Goal: Information Seeking & Learning: Learn about a topic

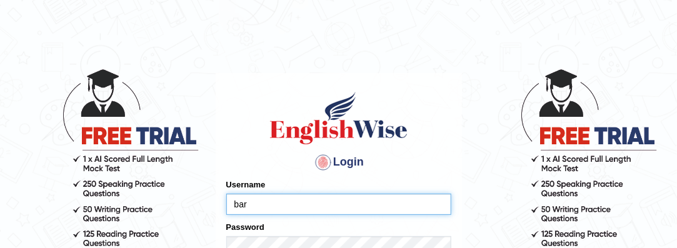
type input "[PERSON_NAME]"
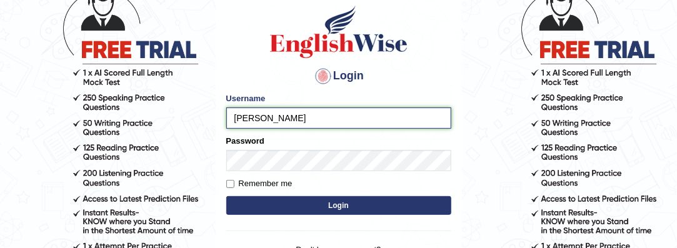
scroll to position [91, 0]
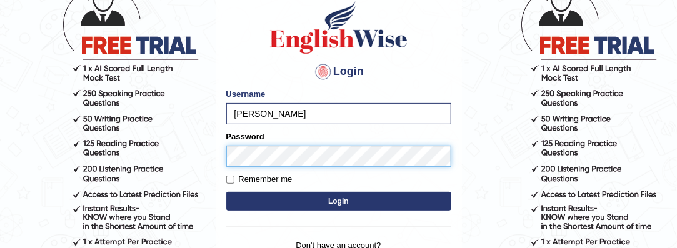
click at [226, 192] on button "Login" at bounding box center [338, 201] width 225 height 19
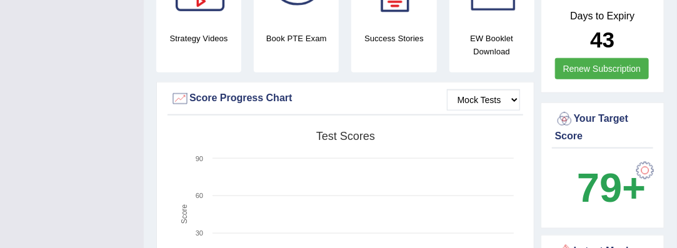
scroll to position [388, 0]
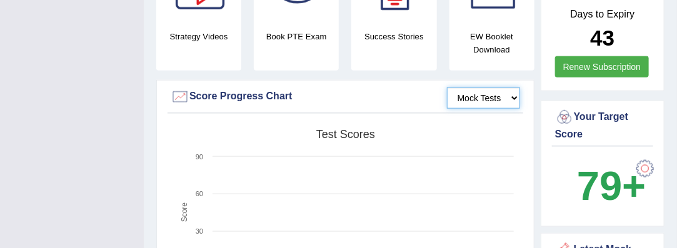
click at [516, 88] on select "Mock Tests" at bounding box center [483, 98] width 73 height 21
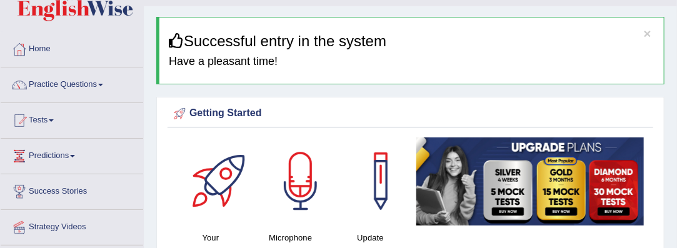
scroll to position [31, 0]
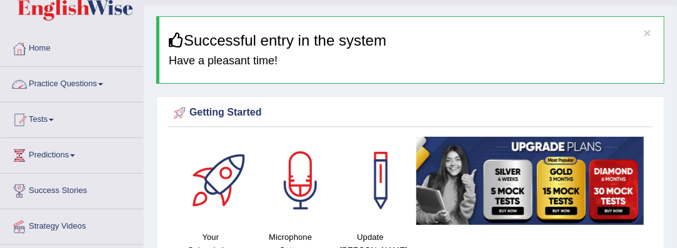
click at [109, 83] on link "Practice Questions" at bounding box center [72, 82] width 143 height 31
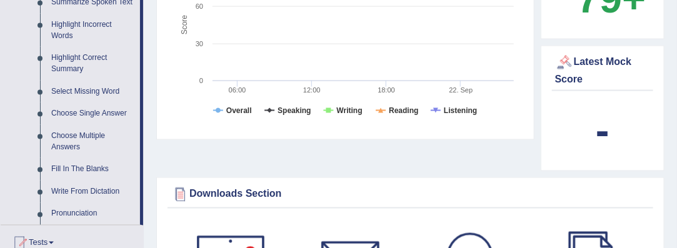
scroll to position [576, 0]
click at [83, 215] on link "Pronunciation" at bounding box center [93, 214] width 94 height 23
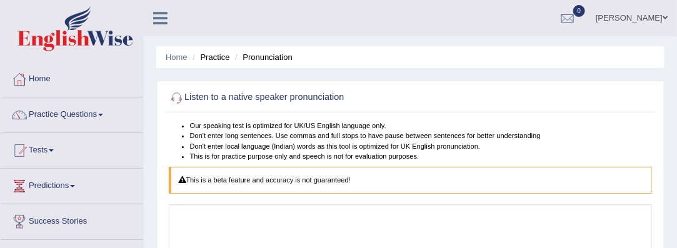
click at [104, 116] on link "Practice Questions" at bounding box center [72, 113] width 143 height 31
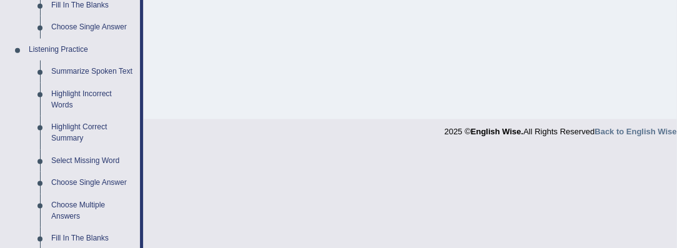
scroll to position [501, 0]
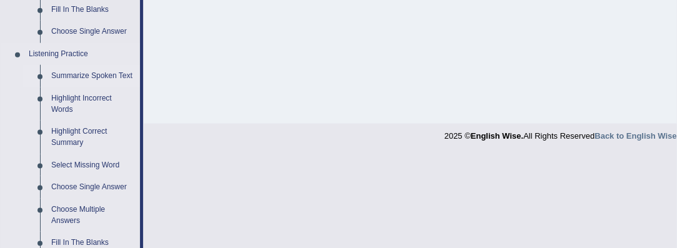
click at [96, 76] on link "Summarize Spoken Text" at bounding box center [93, 76] width 94 height 23
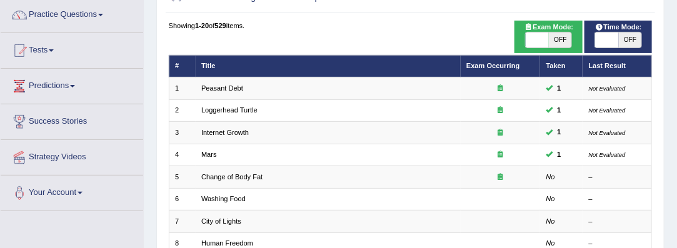
scroll to position [101, 0]
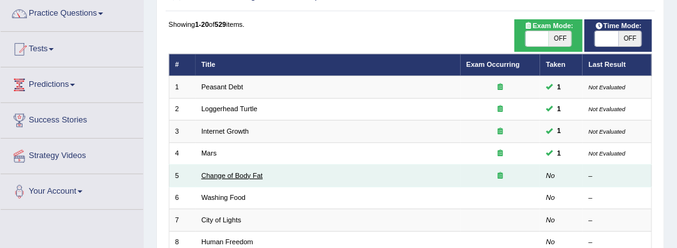
click at [248, 172] on link "Change of Body Fat" at bounding box center [231, 176] width 61 height 8
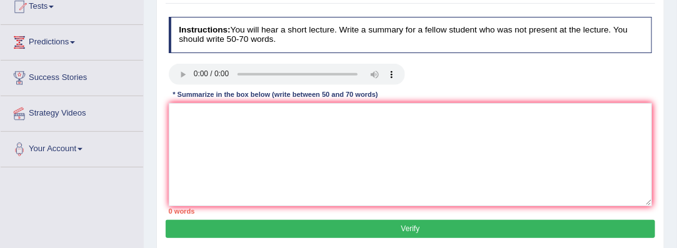
scroll to position [144, 0]
click at [188, 117] on textarea at bounding box center [411, 154] width 484 height 103
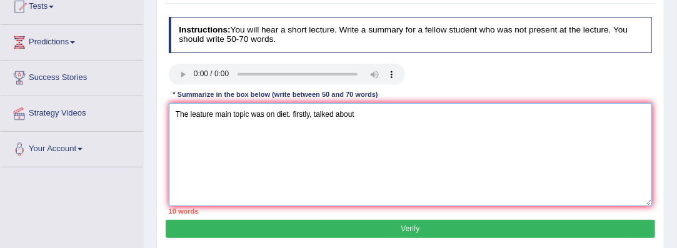
click at [314, 116] on textarea "The leature main topic was on diet. firstly, talked about" at bounding box center [411, 154] width 484 height 103
click at [396, 113] on textarea "The leature main topic was on diet. firstly, the speakertalked about" at bounding box center [411, 154] width 484 height 103
click at [409, 113] on textarea "The leature main topic was on diet. firstly, the speakertalked about surving" at bounding box center [411, 154] width 484 height 103
click at [431, 113] on textarea "The leature main topic was on diet. firstly, the speakertalked about surveying" at bounding box center [411, 154] width 484 height 103
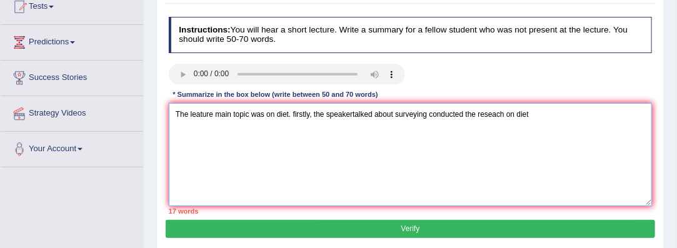
click at [351, 113] on textarea "The leature main topic was on diet. firstly, the speakertalked about surveying …" at bounding box center [411, 154] width 484 height 103
click at [352, 112] on textarea "The leature main topic was on diet. firstly, the speakertalked about surveying …" at bounding box center [411, 154] width 484 height 103
click at [534, 117] on textarea "The leature main topic was on diet. firstly, the speaker talked about surveying…" at bounding box center [411, 154] width 484 height 103
click at [560, 113] on textarea "The leature main topic was on diet. firstly, the speaker talked about surveying…" at bounding box center [411, 154] width 484 height 103
click at [209, 129] on textarea "The leature main topic was on diet. firstly, the speaker talked about surveying…" at bounding box center [411, 154] width 484 height 103
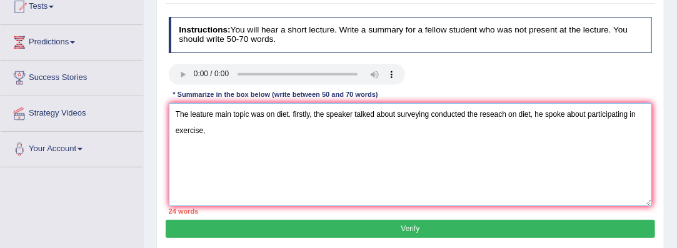
click at [478, 113] on textarea "The leature main topic was on diet. firstly, the speaker talked about surveying…" at bounding box center [411, 154] width 484 height 103
click at [208, 133] on textarea "The leature main topic was on diet. firstly, the speaker talked about surveying…" at bounding box center [411, 154] width 484 height 103
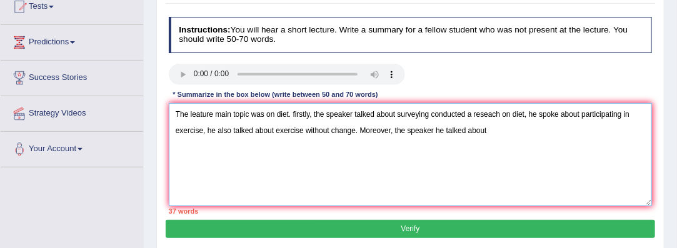
click at [443, 131] on textarea "The leature main topic was on diet. firstly, the speaker talked about surveying…" at bounding box center [411, 154] width 484 height 103
click at [479, 129] on textarea "The leature main topic was on diet. firstly, the speaker talked about surveying…" at bounding box center [411, 154] width 484 height 103
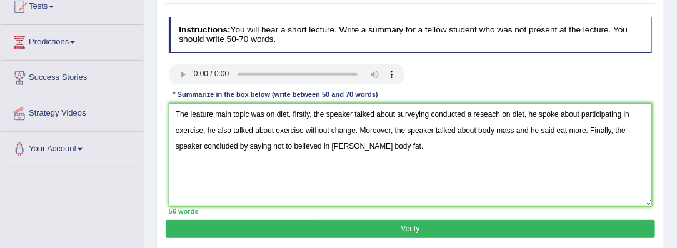
click at [269, 144] on textarea "The leature main topic was on diet. firstly, the speaker talked about surveying…" at bounding box center [411, 154] width 484 height 103
click at [198, 114] on textarea "The leature main topic was on diet. firstly, the speaker talked about surveying…" at bounding box center [411, 154] width 484 height 103
type textarea "The lecture main topic was on diet. firstly, the speaker talked about surveying…"
click at [413, 225] on button "Verify" at bounding box center [410, 229] width 489 height 18
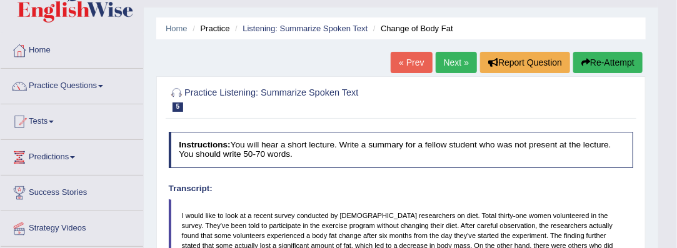
scroll to position [28, 0]
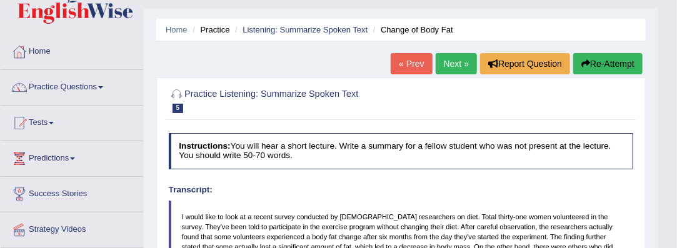
click at [453, 68] on link "Next »" at bounding box center [456, 63] width 41 height 21
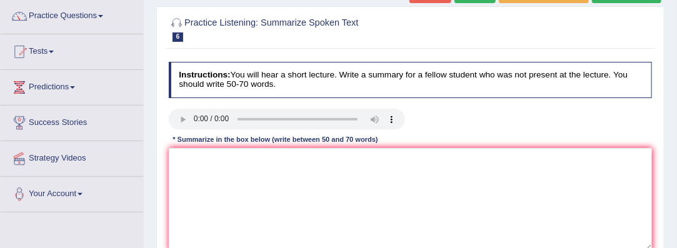
scroll to position [100, 0]
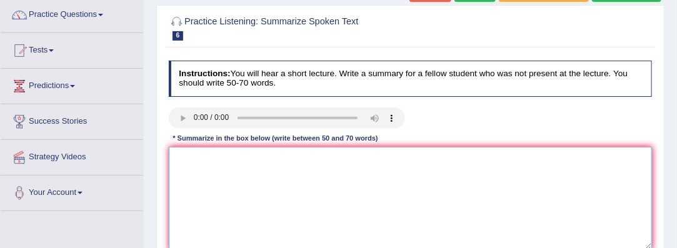
click at [178, 179] on textarea at bounding box center [411, 198] width 484 height 103
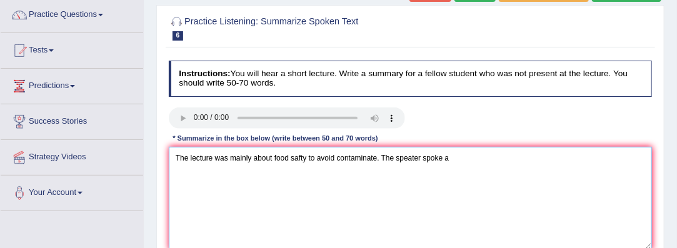
click at [414, 158] on textarea "The lecture was mainly about food safty to avoid contaminate. The speater spoke…" at bounding box center [411, 198] width 484 height 103
click at [449, 158] on textarea "The lecture was mainly about food safty to avoid contaminate. The speaker spoke…" at bounding box center [411, 198] width 484 height 103
click at [526, 157] on textarea "The lecture was mainly about food safty to avoid contaminate. The speaker spoke…" at bounding box center [411, 198] width 484 height 103
click at [531, 161] on textarea "The lecture was mainly about food safty to avoid contaminate. The speaker spoke…" at bounding box center [411, 198] width 484 height 103
click at [563, 158] on textarea "The lecture was mainly about food safty to avoid contaminate. The speaker spoke…" at bounding box center [411, 198] width 484 height 103
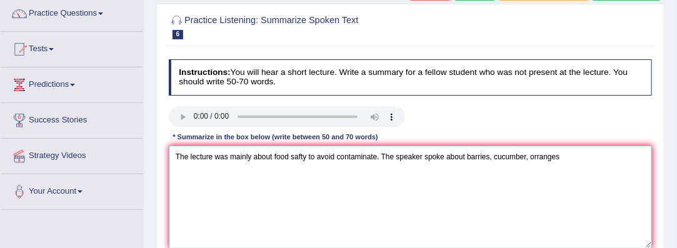
scroll to position [108, 0]
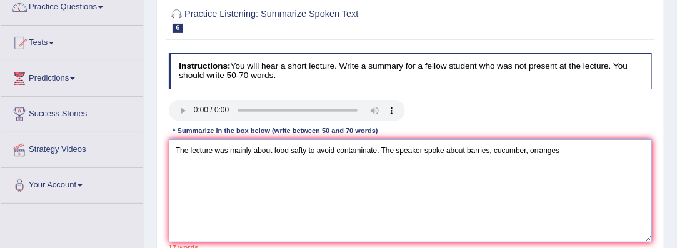
click at [316, 150] on textarea "The lecture was mainly about food safty to avoid contaminate. The speaker spoke…" at bounding box center [411, 190] width 484 height 103
click at [374, 150] on textarea "The lecture was mainly about food safty to avoid contaminate. The speaker spoke…" at bounding box center [411, 190] width 484 height 103
click at [376, 152] on textarea "The lecture was mainly about food safty to avoid contaminate. The speaker spoke…" at bounding box center [411, 190] width 484 height 103
drag, startPoint x: 376, startPoint y: 152, endPoint x: 308, endPoint y: 150, distance: 68.2
click at [308, 150] on textarea "The lecture was mainly about food safty to avoid contaminate. The speaker spoke…" at bounding box center [411, 190] width 484 height 103
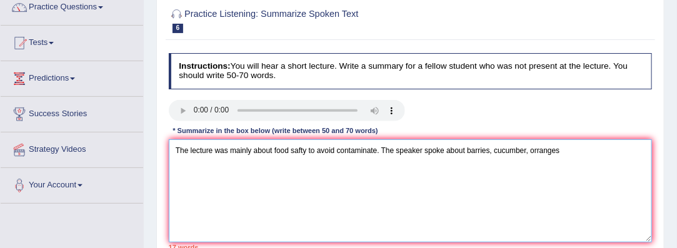
click at [464, 150] on textarea "The lecture was mainly about food safty to avoid contaminate. The speaker spoke…" at bounding box center [411, 190] width 484 height 103
paste textarea "to avoid contaminate"
click at [376, 151] on textarea "The lecture was mainly about food safty to avoid contaminate. The speaker spoke…" at bounding box center [411, 190] width 484 height 103
click at [404, 153] on textarea "The lecture was mainly about food safty. The speaker spoke about to avoid conta…" at bounding box center [411, 190] width 484 height 103
click at [574, 150] on textarea "The lecture was mainly about food safty. The speaker spoke about how to avoid c…" at bounding box center [411, 190] width 484 height 103
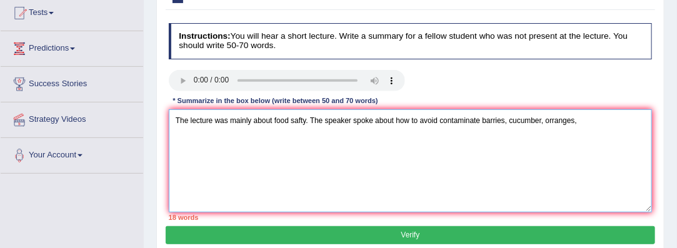
scroll to position [139, 0]
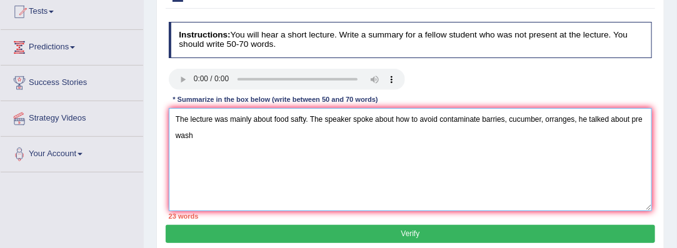
click at [644, 118] on textarea "The lecture was mainly about food safty. The speaker spoke about how to avoid c…" at bounding box center [411, 159] width 484 height 103
click at [234, 134] on textarea "The lecture was mainly about food safty. The speaker spoke about how to avoid c…" at bounding box center [411, 159] width 484 height 103
click at [213, 134] on textarea "The lecture was mainly about food safty. The speaker spoke about how to avoid c…" at bounding box center [411, 159] width 484 height 103
click at [240, 134] on textarea "The lecture was mainly about food safty. The speaker spoke about how to avoid c…" at bounding box center [411, 159] width 484 height 103
click at [276, 138] on textarea "The lecture was mainly about food safty. The speaker spoke about how to avoid c…" at bounding box center [411, 159] width 484 height 103
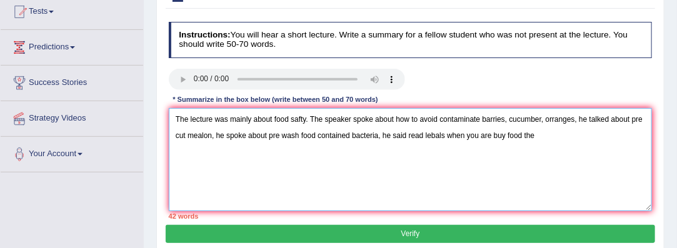
click at [408, 137] on textarea "The lecture was mainly about food safty. The speaker spoke about how to avoid c…" at bounding box center [411, 159] width 484 height 103
click at [384, 136] on textarea "The lecture was mainly about food safty. The speaker spoke about how to avoid c…" at bounding box center [411, 159] width 484 height 103
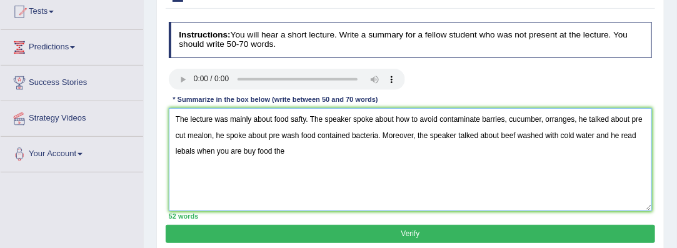
click at [620, 131] on textarea "The lecture was mainly about food safty. The speaker spoke about how to avoid c…" at bounding box center [411, 159] width 484 height 103
click at [321, 149] on textarea "The lecture was mainly about food safty. The speaker spoke about how to avoid c…" at bounding box center [411, 159] width 484 height 103
click at [508, 119] on textarea "The lecture was mainly about food safty. The speaker spoke about how to avoid c…" at bounding box center [411, 159] width 484 height 103
click at [506, 118] on textarea "The lecture was mainly about food safty. The speaker spoke about how to avoid c…" at bounding box center [411, 159] width 484 height 103
click at [539, 118] on textarea "The lecture was mainly about food safty. The speaker spoke about how to avoid c…" at bounding box center [411, 159] width 484 height 103
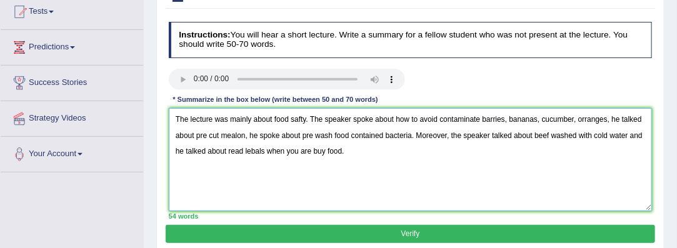
click at [350, 148] on textarea "The lecture was mainly about food safty. The speaker spoke about how to avoid c…" at bounding box center [411, 159] width 484 height 103
click at [194, 136] on textarea "The lecture was mainly about food safty. The speaker spoke about how to avoid c…" at bounding box center [411, 159] width 484 height 103
click at [394, 140] on textarea "The lecture was mainly about food safty. The speaker spoke about how to avoid c…" at bounding box center [411, 159] width 484 height 103
click at [381, 153] on textarea "The lecture was mainly about food safty. The speaker spoke about how to avoid c…" at bounding box center [411, 159] width 484 height 103
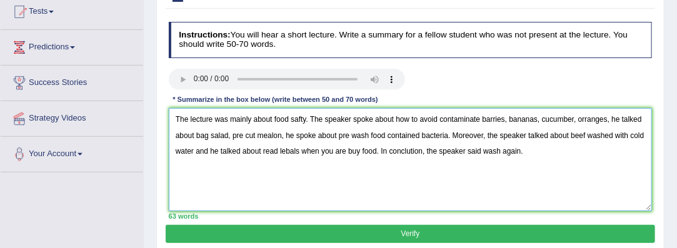
click at [310, 120] on textarea "The lecture was mainly about food safty. The speaker spoke about how to avoid c…" at bounding box center [411, 159] width 484 height 103
type textarea "The lecture was mainly about food safty.The speaker spoke about how to avoid co…"
click at [392, 231] on button "Verify" at bounding box center [410, 234] width 489 height 18
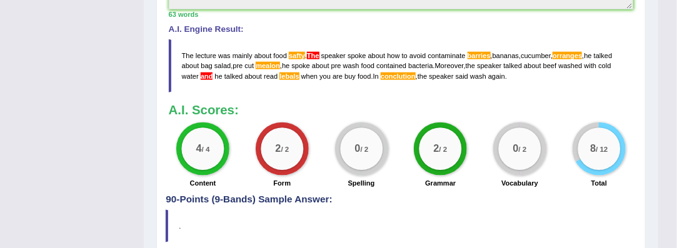
scroll to position [448, 0]
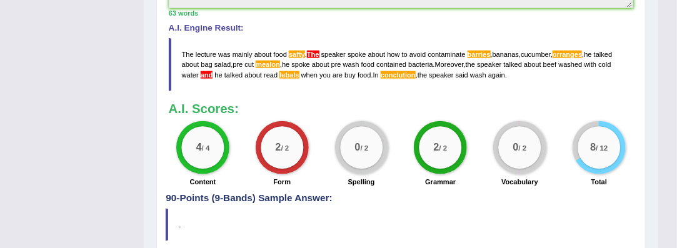
click at [401, 71] on span "conclution" at bounding box center [398, 75] width 35 height 8
click at [414, 68] on blockquote "The lecture was mainly about food safty . The speaker spoke about how to avoid …" at bounding box center [401, 64] width 465 height 53
click at [475, 51] on span "barries" at bounding box center [479, 55] width 23 height 8
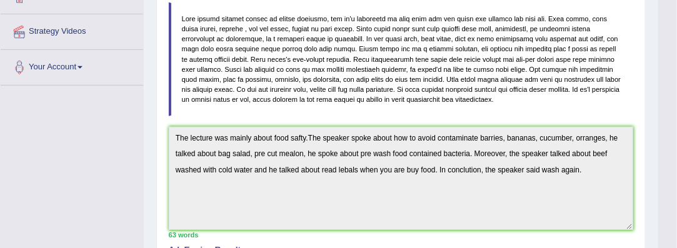
scroll to position [223, 0]
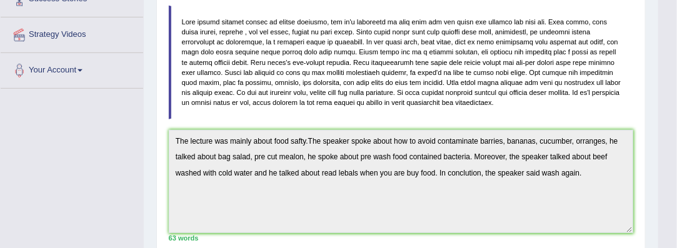
click at [543, 66] on blockquote at bounding box center [401, 63] width 465 height 114
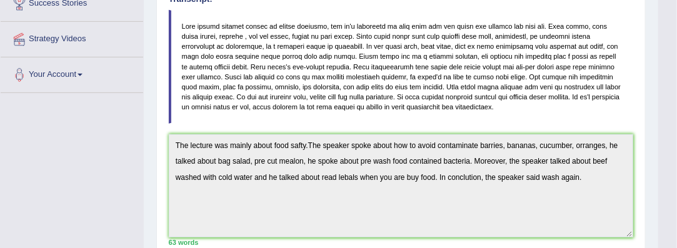
scroll to position [219, 0]
click at [353, 64] on blockquote at bounding box center [401, 66] width 465 height 114
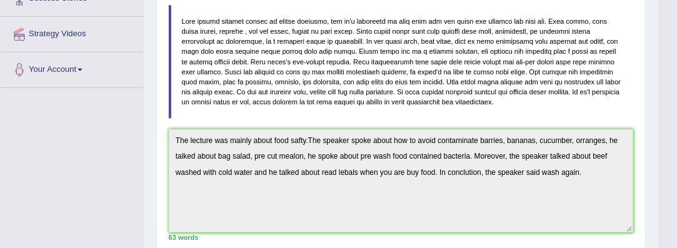
scroll to position [221, 0]
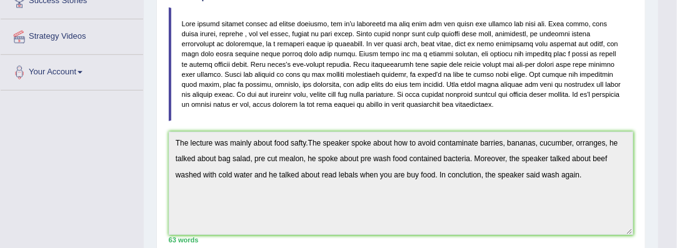
click at [502, 73] on blockquote at bounding box center [401, 65] width 465 height 114
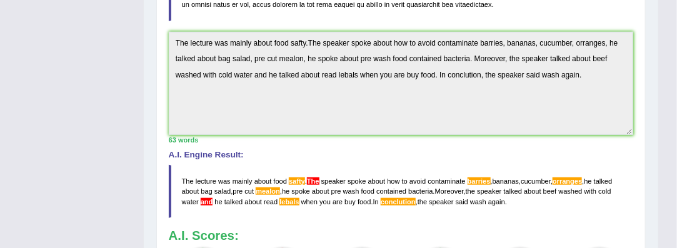
scroll to position [326, 0]
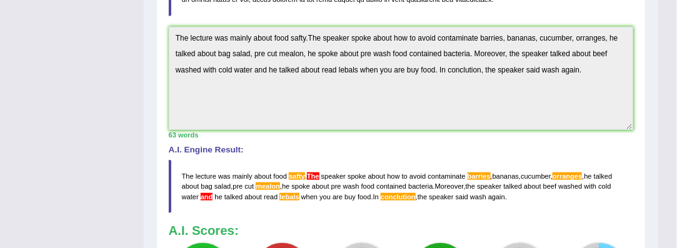
drag, startPoint x: 443, startPoint y: 102, endPoint x: 106, endPoint y: 168, distance: 342.8
click at [106, 168] on div "Toggle navigation Home Practice Questions Speaking Practice Read Aloud Repeat S…" at bounding box center [329, 43] width 658 height 739
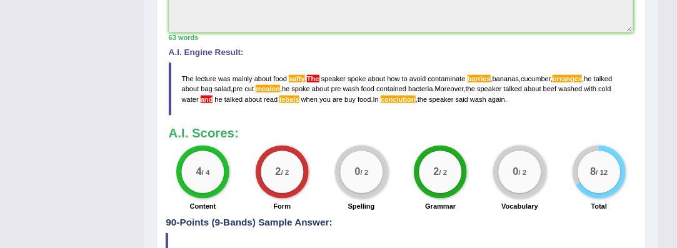
scroll to position [423, 0]
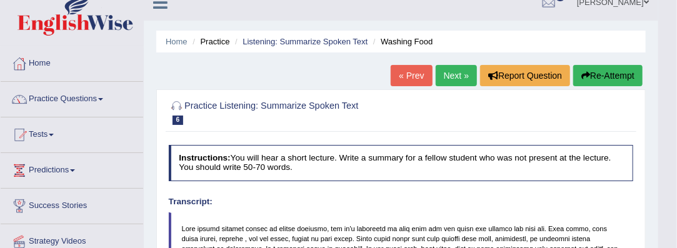
scroll to position [11, 0]
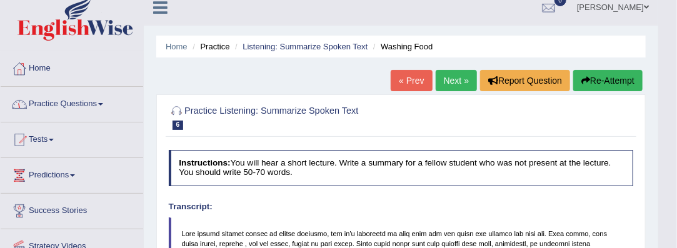
click at [103, 104] on span at bounding box center [100, 104] width 5 height 3
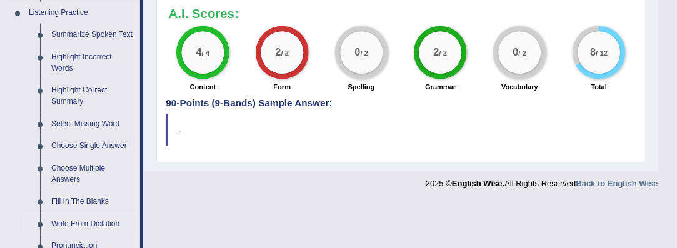
scroll to position [531, 0]
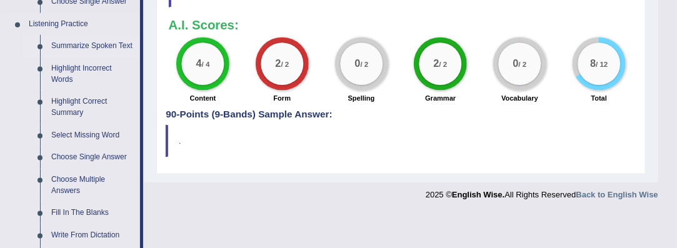
click at [69, 44] on link "Summarize Spoken Text" at bounding box center [93, 46] width 94 height 23
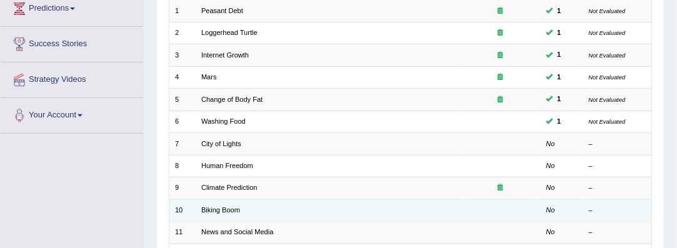
scroll to position [198, 0]
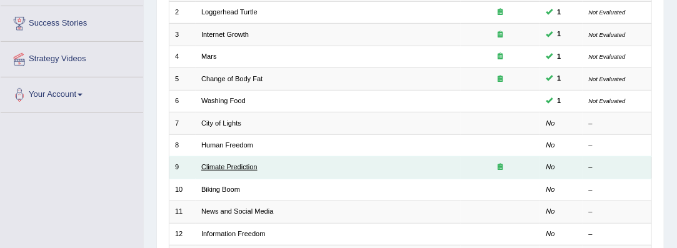
click at [236, 164] on link "Climate Prediction" at bounding box center [229, 167] width 56 height 8
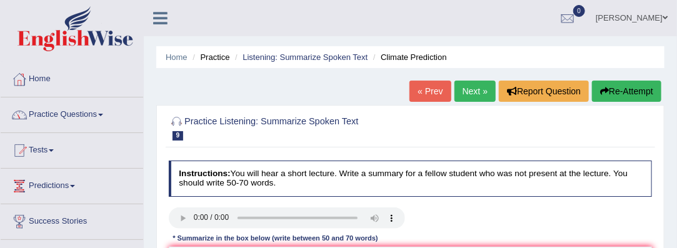
click at [109, 114] on link "Practice Questions" at bounding box center [72, 113] width 143 height 31
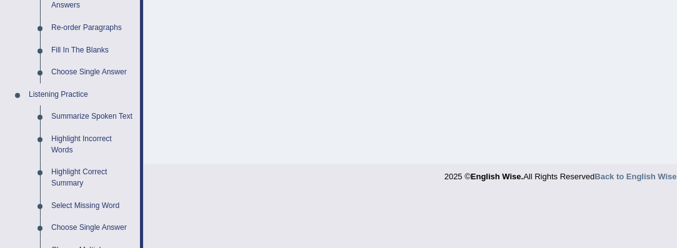
scroll to position [460, 0]
click at [109, 114] on link "Summarize Spoken Text" at bounding box center [93, 117] width 94 height 23
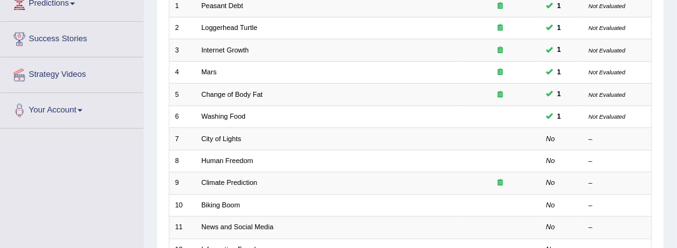
scroll to position [183, 0]
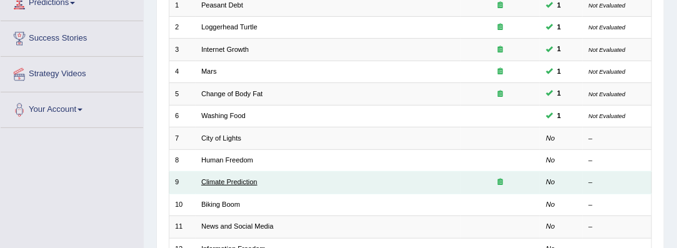
click at [229, 178] on link "Climate Prediction" at bounding box center [229, 182] width 56 height 8
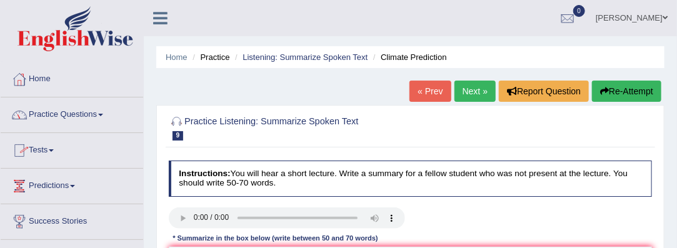
click at [106, 117] on link "Practice Questions" at bounding box center [72, 113] width 143 height 31
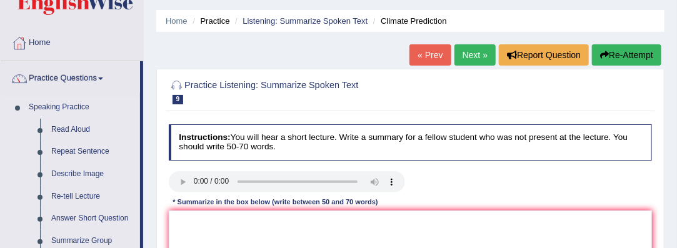
scroll to position [36, 0]
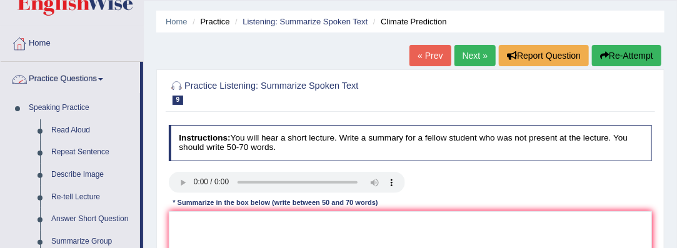
click at [104, 75] on link "Practice Questions" at bounding box center [70, 77] width 139 height 31
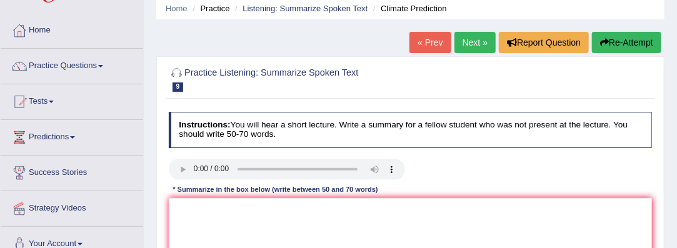
scroll to position [50, 0]
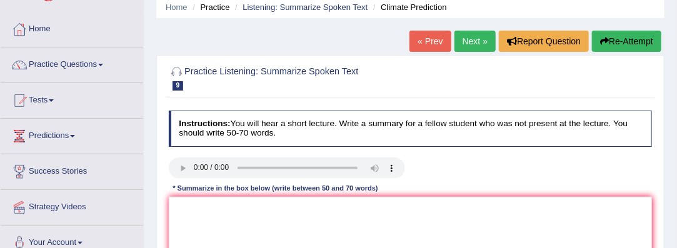
click at [63, 99] on link "Tests" at bounding box center [72, 98] width 143 height 31
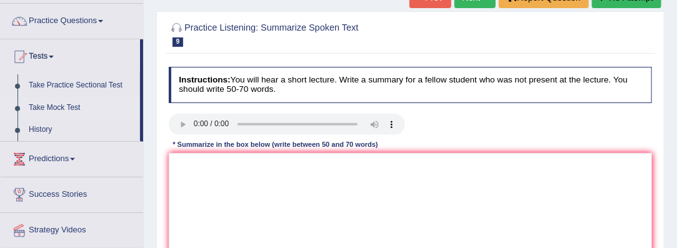
scroll to position [95, 0]
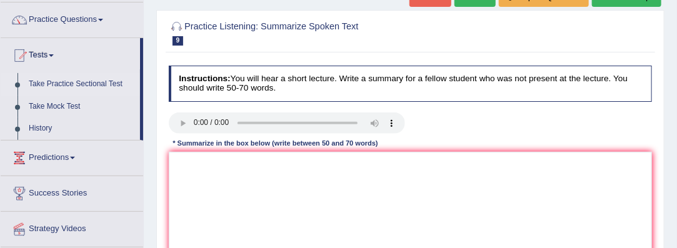
click at [119, 85] on link "Take Practice Sectional Test" at bounding box center [81, 84] width 117 height 23
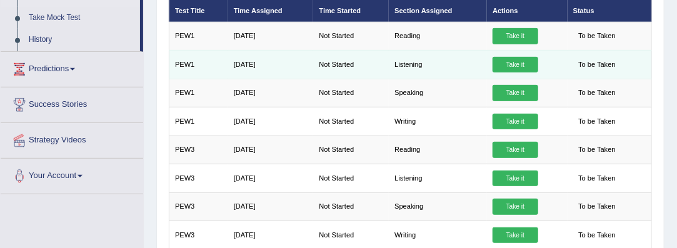
click at [511, 62] on link "Take it" at bounding box center [515, 65] width 45 height 16
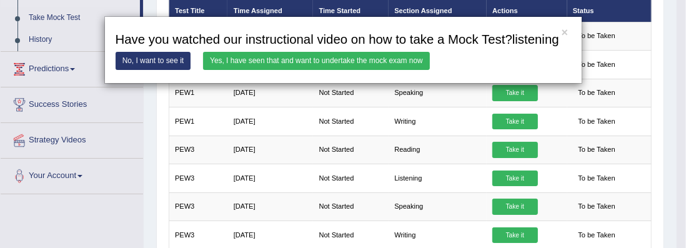
click at [151, 59] on link "No, I want to see it" at bounding box center [154, 61] width 76 height 18
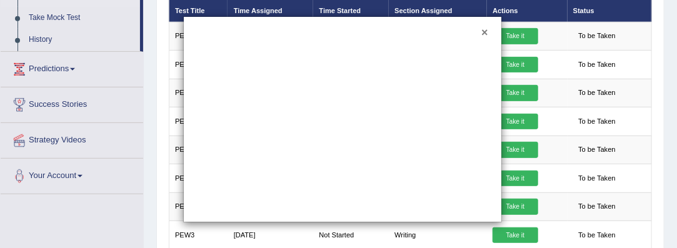
click at [481, 33] on button "×" at bounding box center [484, 33] width 6 height 11
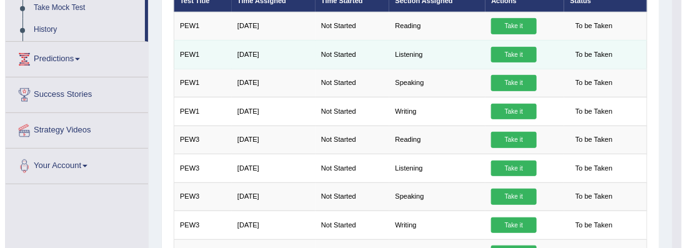
scroll to position [195, 0]
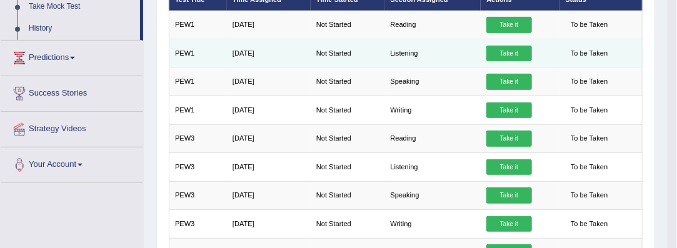
click at [508, 50] on link "Take it" at bounding box center [508, 54] width 45 height 16
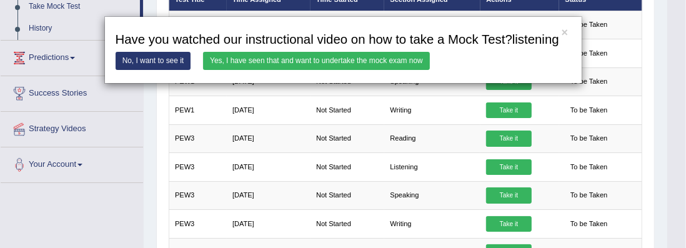
click at [304, 62] on link "Yes, I have seen that and want to undertake the mock exam now" at bounding box center [316, 61] width 227 height 18
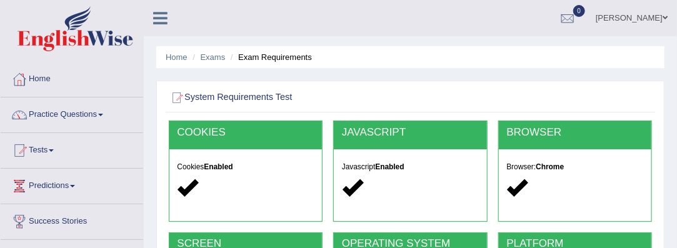
click at [103, 115] on span at bounding box center [100, 115] width 5 height 3
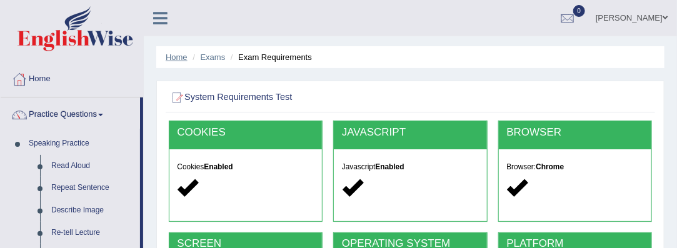
click at [178, 54] on link "Home" at bounding box center [177, 57] width 22 height 9
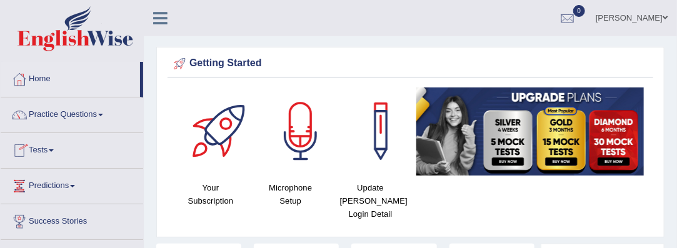
click at [54, 149] on span at bounding box center [51, 150] width 5 height 3
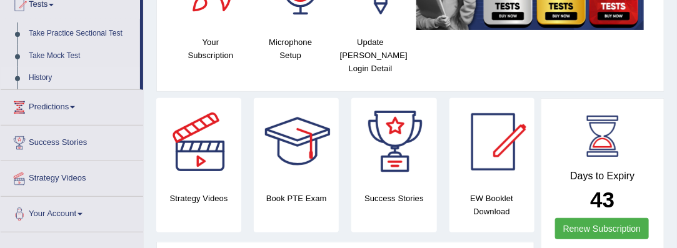
scroll to position [149, 0]
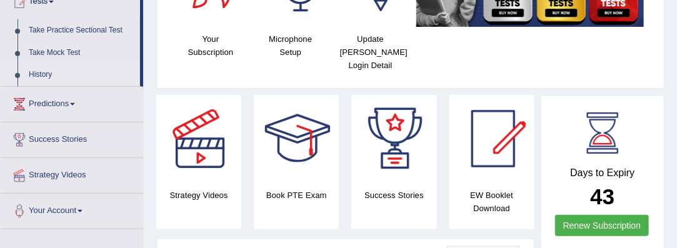
click at [50, 76] on link "History" at bounding box center [81, 75] width 117 height 23
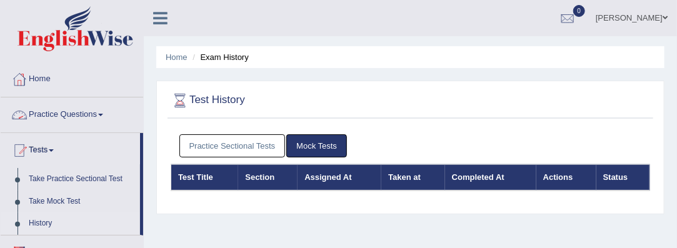
click at [103, 112] on link "Practice Questions" at bounding box center [72, 113] width 143 height 31
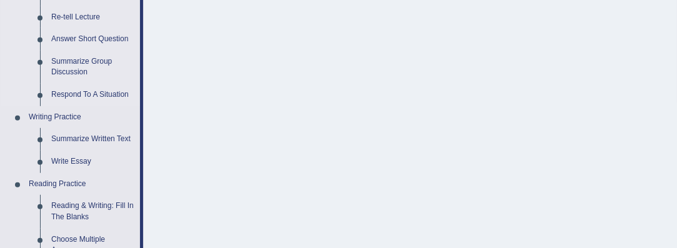
scroll to position [216, 0]
click at [88, 209] on link "Reading & Writing: Fill In The Blanks" at bounding box center [93, 211] width 94 height 33
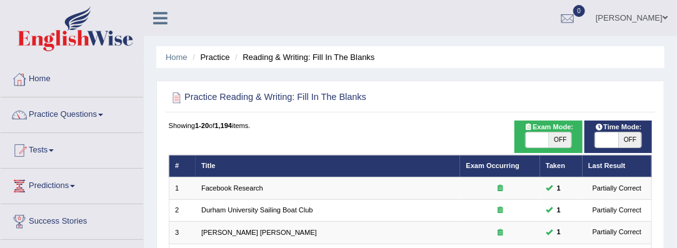
click at [666, 14] on span at bounding box center [665, 18] width 5 height 8
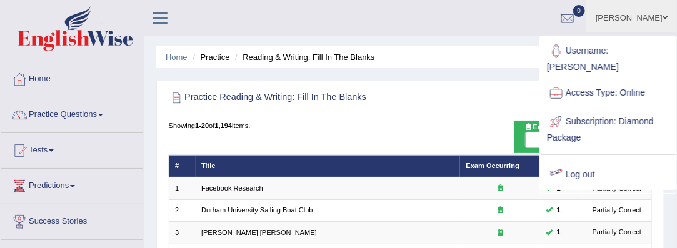
click at [576, 161] on link "Log out" at bounding box center [608, 175] width 135 height 29
